Goal: Task Accomplishment & Management: Complete application form

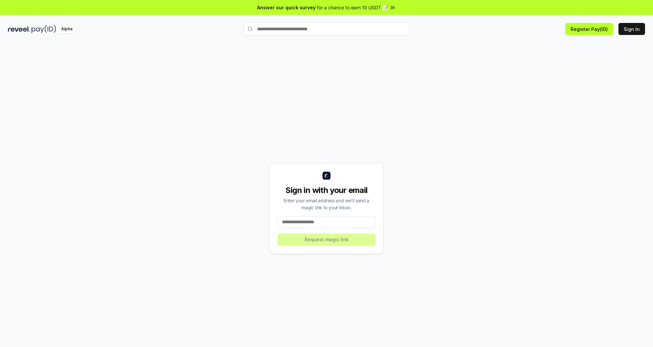
click at [330, 222] on input at bounding box center [327, 222] width 98 height 12
type input "**********"
click at [329, 242] on button "Request magic link" at bounding box center [327, 239] width 98 height 12
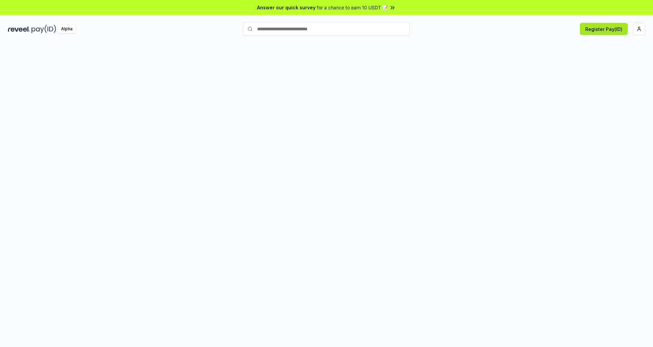
click at [610, 32] on button "Register Pay(ID)" at bounding box center [604, 29] width 48 height 12
click at [619, 30] on button "Register Pay(ID)" at bounding box center [604, 29] width 48 height 12
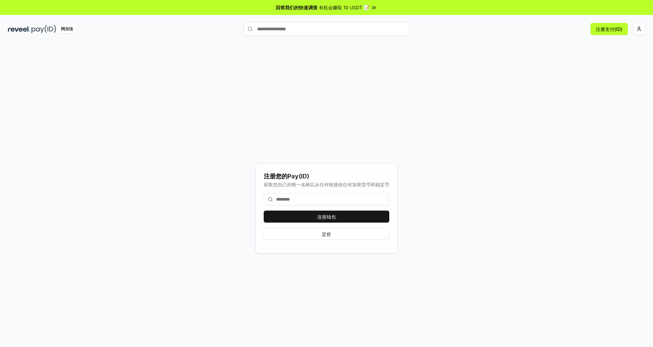
click at [305, 198] on input at bounding box center [327, 199] width 126 height 12
type input "*"
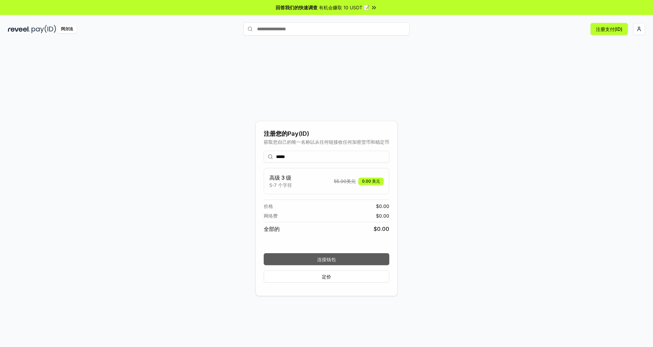
type input "*****"
click at [357, 258] on button "连接钱包" at bounding box center [327, 259] width 126 height 12
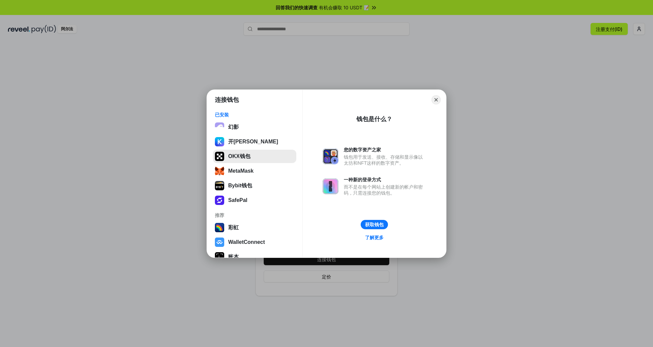
click at [248, 159] on button "OKX钱包" at bounding box center [254, 156] width 83 height 13
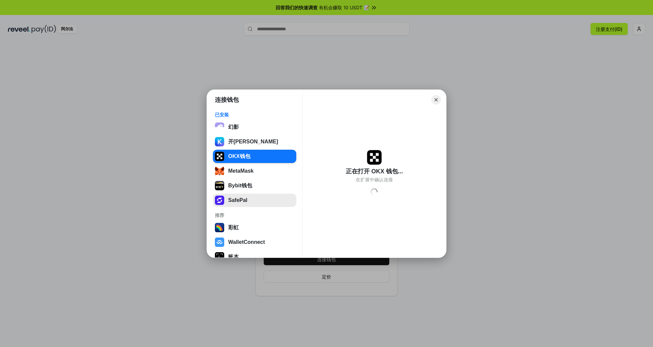
click at [237, 201] on button "SafePal" at bounding box center [254, 199] width 83 height 13
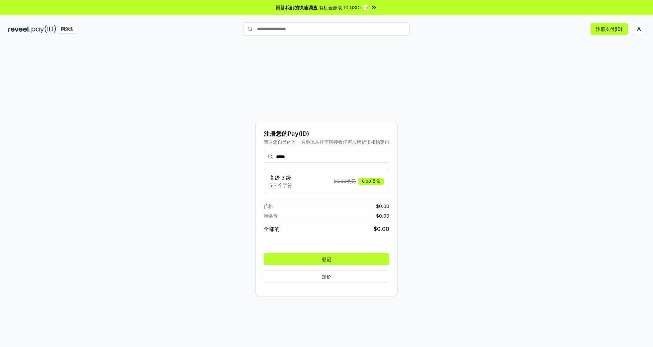
click at [339, 260] on button "登记" at bounding box center [327, 259] width 126 height 12
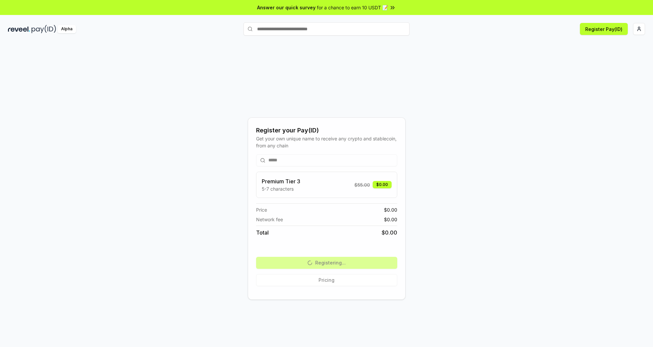
click at [620, 79] on div "Register your Pay(ID) Get your own unique name to receive any crypto and stable…" at bounding box center [326, 208] width 637 height 315
click at [336, 264] on div "***** Premium Tier 3 5-7 characters $ 55.00 $0.00 Price $ 0.00 Network fee $ 0.…" at bounding box center [326, 220] width 141 height 142
click at [449, 230] on div "Register your Pay(ID) Get your own unique name to receive any crypto and stable…" at bounding box center [326, 208] width 637 height 315
click at [164, 123] on div "Register your Pay(ID) Get your own unique name to receive any crypto and stable…" at bounding box center [326, 208] width 637 height 315
type input "*****"
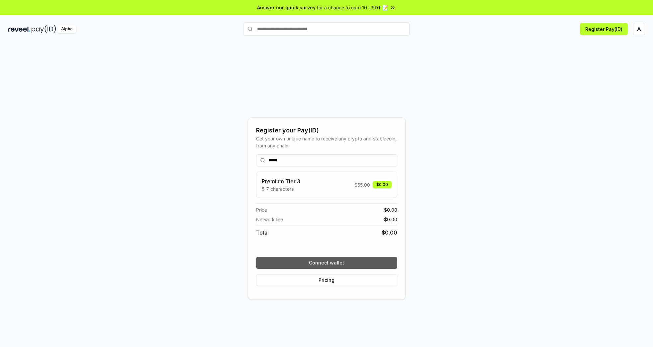
click at [346, 264] on button "Connect wallet" at bounding box center [326, 263] width 141 height 12
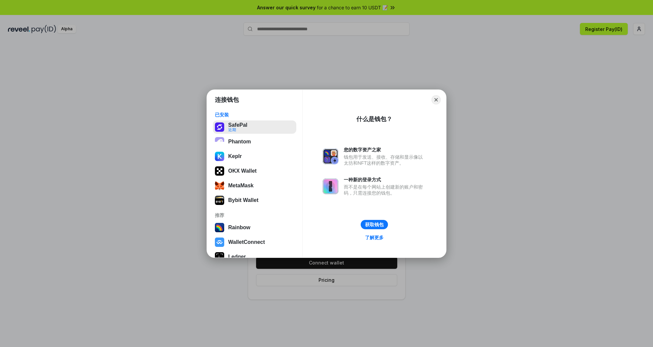
click at [227, 127] on button "SafePal 近期" at bounding box center [254, 126] width 83 height 13
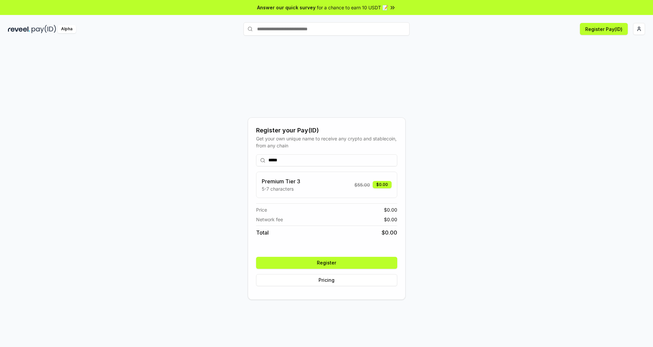
click at [337, 262] on button "Register" at bounding box center [326, 263] width 141 height 12
click at [157, 169] on div "Register your Pay(ID) Get your own unique name to receive any crypto and stable…" at bounding box center [326, 208] width 637 height 315
